Goal: Task Accomplishment & Management: Manage account settings

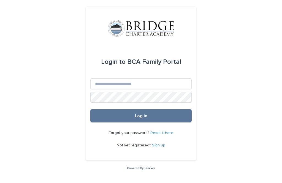
scroll to position [48, 0]
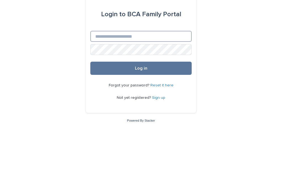
type input "**********"
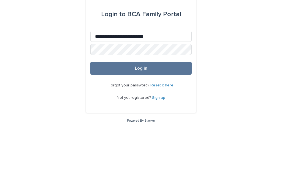
click at [141, 109] on button "Log in" at bounding box center [140, 115] width 101 height 13
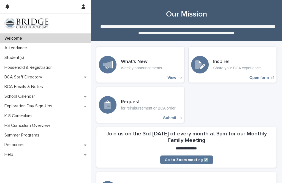
scroll to position [94, 0]
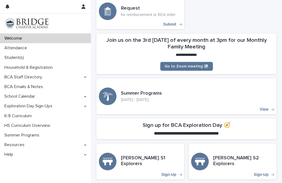
click at [49, 58] on div "Student(s)" at bounding box center [45, 58] width 91 height 10
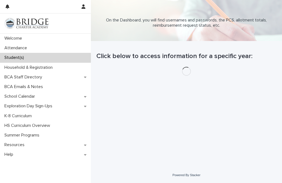
click at [55, 45] on div "Attendance" at bounding box center [45, 48] width 91 height 10
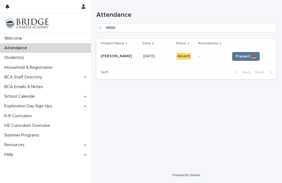
click at [253, 55] on span "Present 📥" at bounding box center [246, 57] width 20 height 6
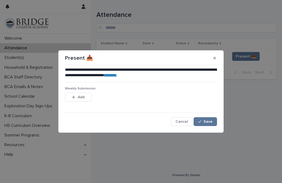
click at [86, 98] on button "Add" at bounding box center [78, 97] width 26 height 9
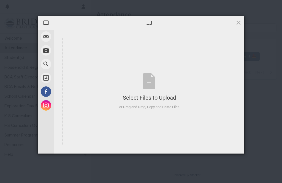
click at [47, 47] on span at bounding box center [46, 50] width 10 height 10
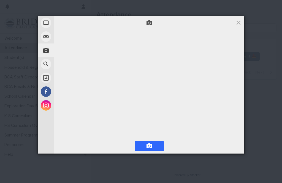
click at [152, 21] on span at bounding box center [149, 23] width 6 height 6
click at [47, 51] on span at bounding box center [46, 50] width 10 height 10
click at [81, 50] on div "Take Photo" at bounding box center [71, 51] width 66 height 14
click at [148, 24] on span at bounding box center [149, 23] width 6 height 6
click at [156, 146] on span at bounding box center [149, 146] width 29 height 10
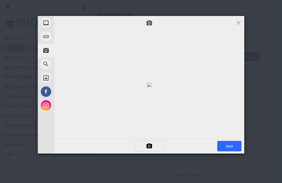
click at [154, 146] on span at bounding box center [149, 146] width 29 height 10
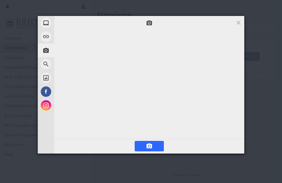
click at [161, 146] on span at bounding box center [149, 146] width 29 height 10
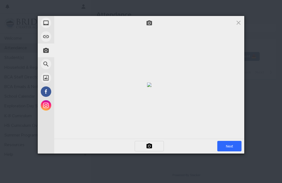
click at [231, 146] on span "Next" at bounding box center [229, 146] width 24 height 10
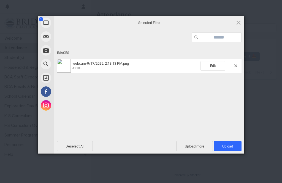
click at [230, 146] on span "Upload 1" at bounding box center [227, 146] width 11 height 4
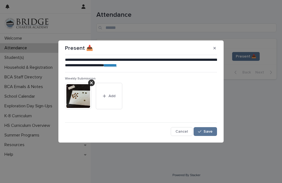
click at [206, 134] on button "Save" at bounding box center [205, 131] width 23 height 9
